Goal: Task Accomplishment & Management: Manage account settings

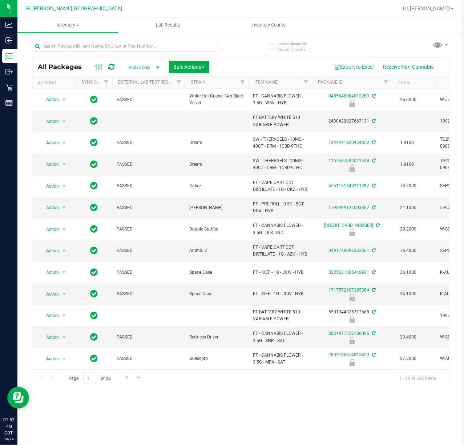
click at [445, 2] on div "Hi, [PERSON_NAME]!" at bounding box center [428, 8] width 57 height 13
click at [444, 8] on span "Hi, [PERSON_NAME]!" at bounding box center [426, 8] width 47 height 6
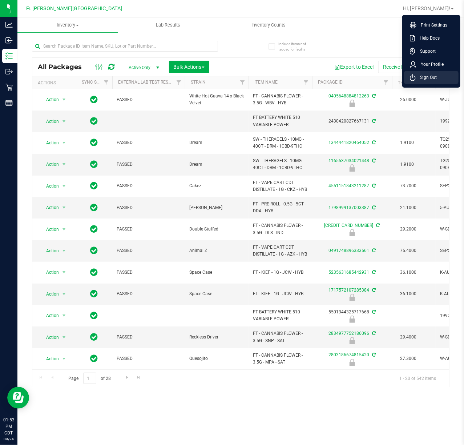
click at [417, 74] on span "Sign Out" at bounding box center [425, 77] width 21 height 7
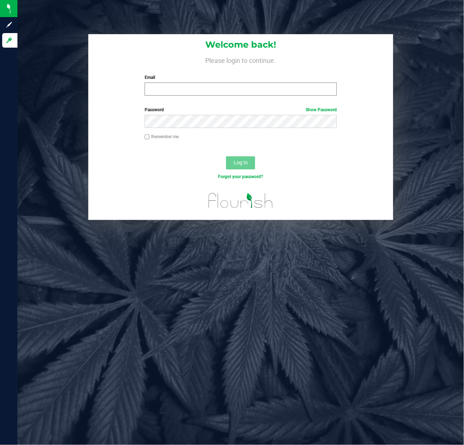
drag, startPoint x: 236, startPoint y: 98, endPoint x: 230, endPoint y: 88, distance: 11.4
click at [235, 94] on div "Welcome back! Please login to continue. Email Required Please format your email…" at bounding box center [240, 67] width 305 height 67
click at [230, 88] on input "Email" at bounding box center [241, 88] width 192 height 13
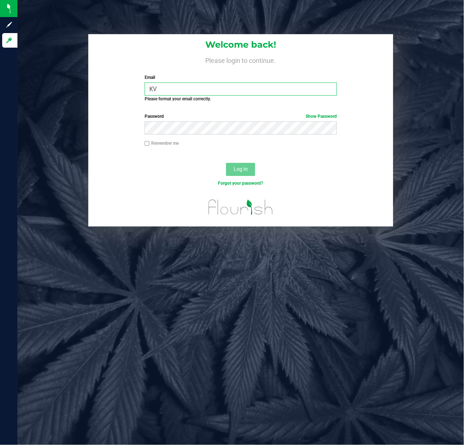
type input "K"
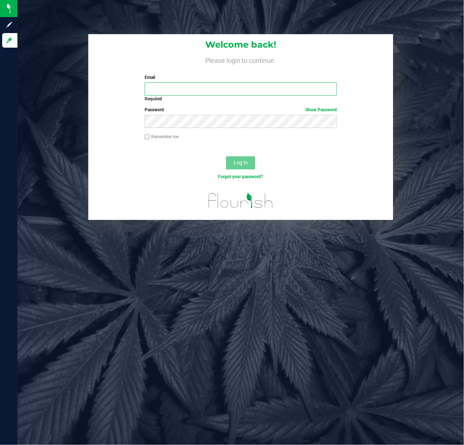
click at [205, 87] on input "Email" at bounding box center [241, 88] width 192 height 13
click at [206, 88] on input "Email" at bounding box center [241, 88] width 192 height 13
type input "[EMAIL_ADDRESS][DOMAIN_NAME]"
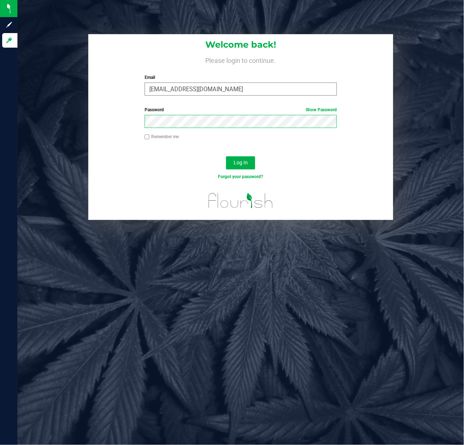
click at [226, 156] on button "Log In" at bounding box center [240, 162] width 29 height 13
